Goal: Navigation & Orientation: Find specific page/section

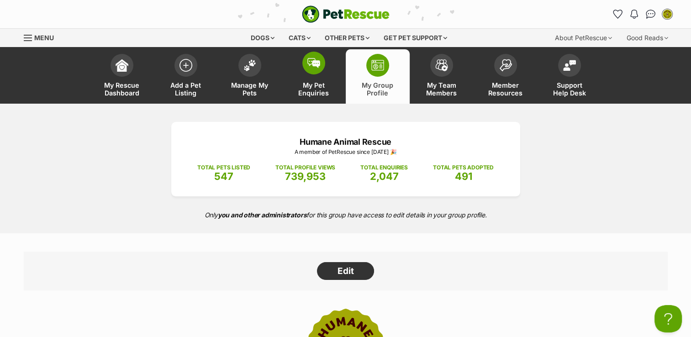
click at [311, 78] on link "My Pet Enquiries" at bounding box center [314, 76] width 64 height 54
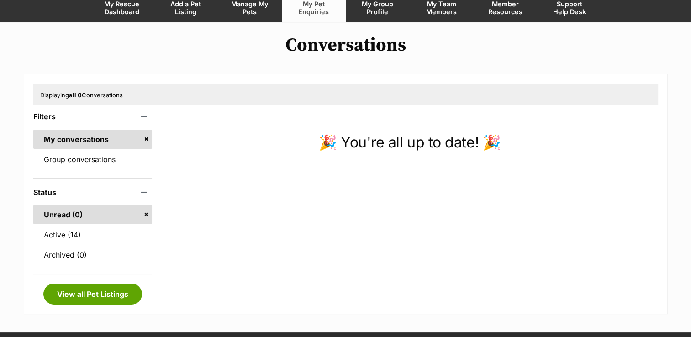
scroll to position [82, 0]
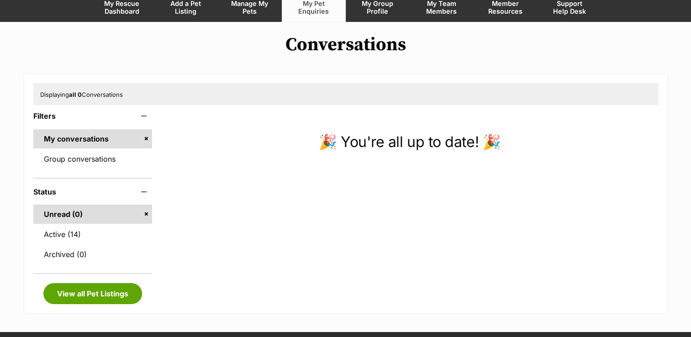
click at [375, 9] on span "My Group Profile" at bounding box center [377, 8] width 41 height 16
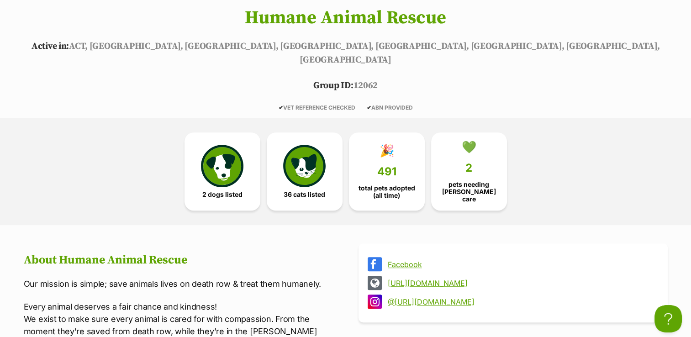
scroll to position [386, 0]
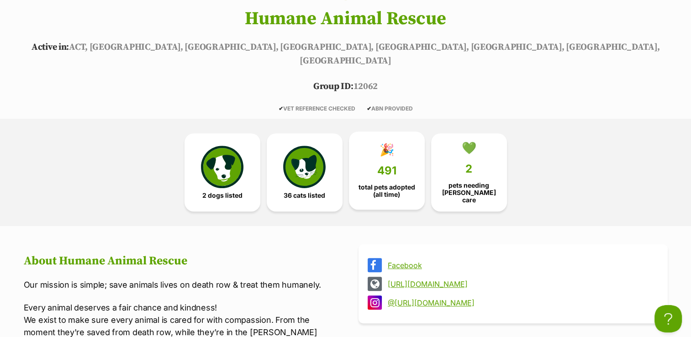
click at [402, 138] on link "🎉 491 total pets adopted (all time)" at bounding box center [387, 170] width 76 height 79
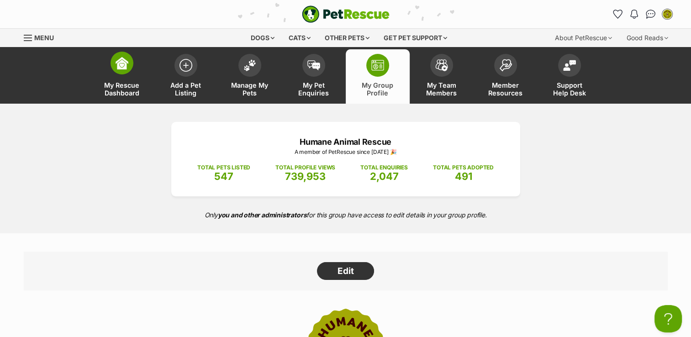
click at [135, 74] on link "My Rescue Dashboard" at bounding box center [122, 76] width 64 height 54
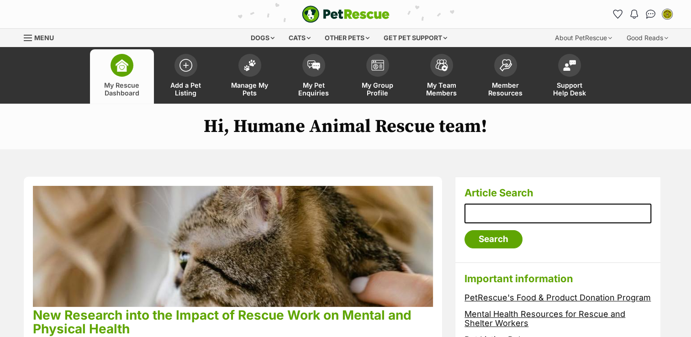
click at [243, 61] on img at bounding box center [249, 65] width 13 height 12
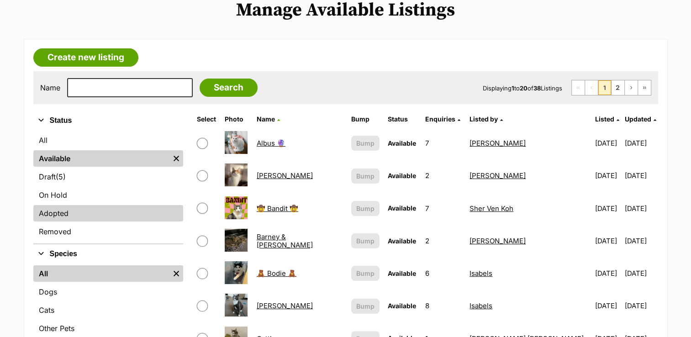
scroll to position [117, 0]
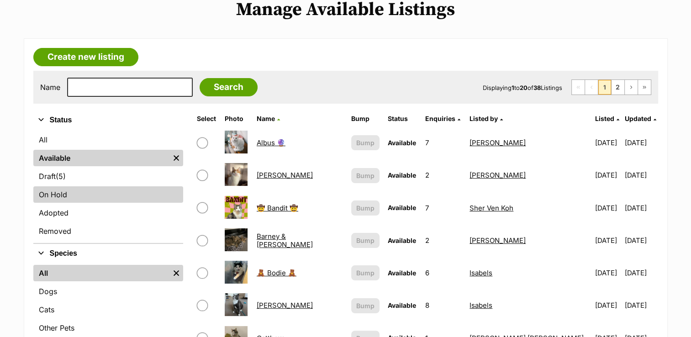
click at [119, 196] on link "On Hold" at bounding box center [108, 194] width 150 height 16
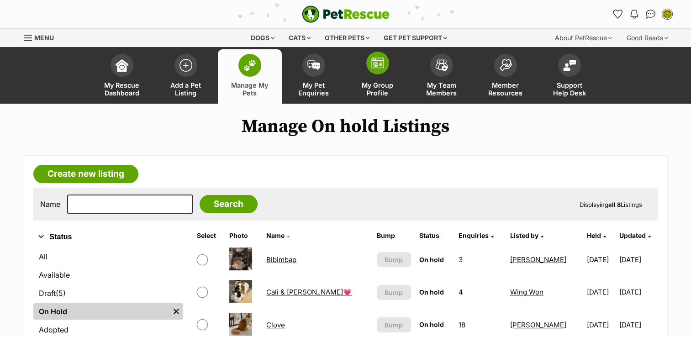
click at [380, 69] on span at bounding box center [377, 63] width 23 height 23
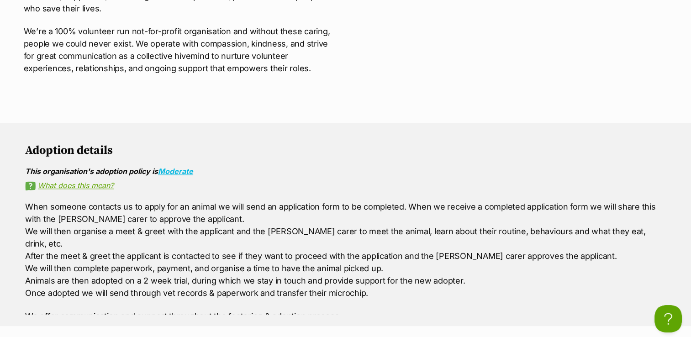
scroll to position [666, 0]
